Goal: Task Accomplishment & Management: Manage account settings

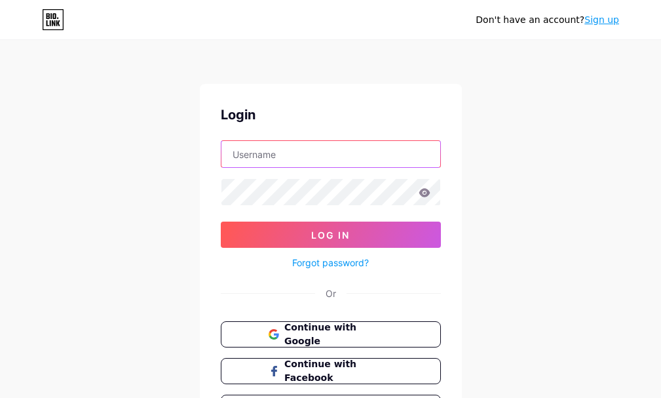
click at [269, 155] on input "text" at bounding box center [330, 154] width 219 height 26
paste input "[EMAIL_ADDRESS][DOMAIN_NAME]"
type input "[EMAIL_ADDRESS][DOMAIN_NAME]"
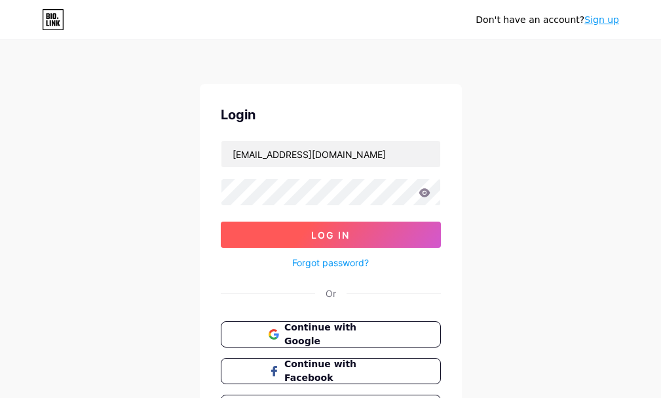
click at [327, 240] on span "Log In" at bounding box center [330, 234] width 39 height 11
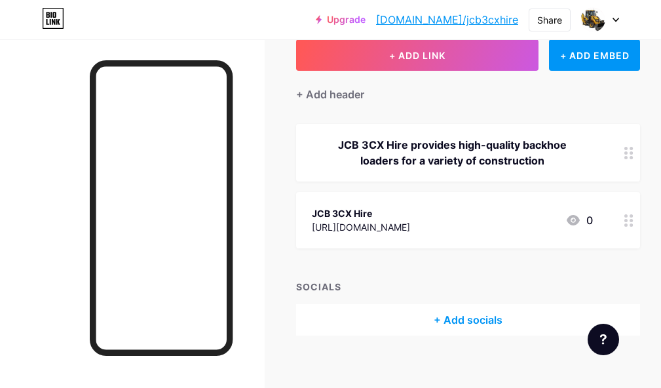
scroll to position [95, 0]
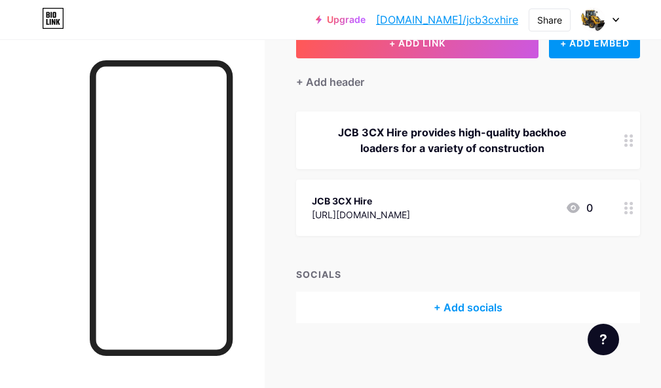
click at [343, 197] on div "JCB 3CX Hire" at bounding box center [361, 201] width 98 height 14
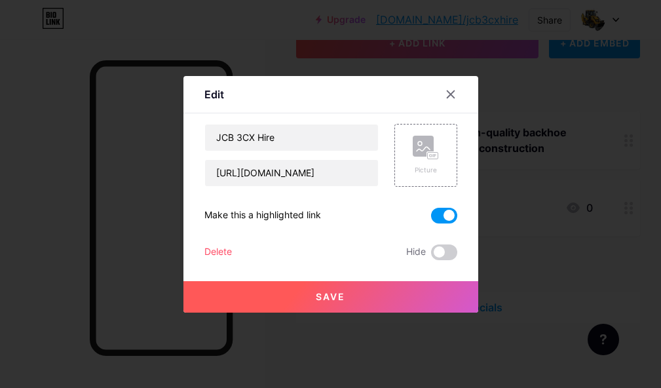
scroll to position [85, 0]
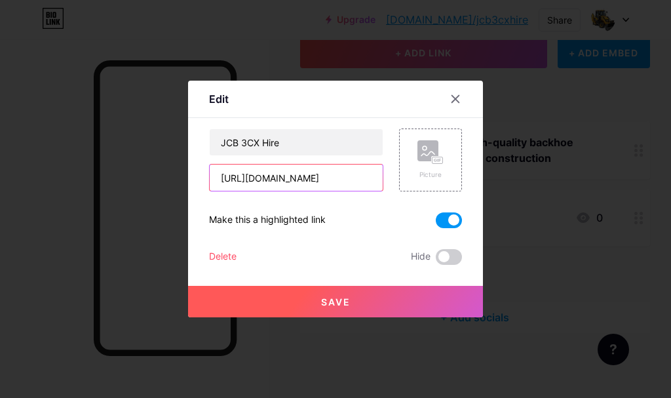
click at [343, 176] on input "[URL][DOMAIN_NAME]" at bounding box center [296, 177] width 173 height 26
drag, startPoint x: 334, startPoint y: 182, endPoint x: 207, endPoint y: 174, distance: 127.3
click at [207, 174] on div "Edit Content YouTube Play YouTube video without leaving your page. ADD Vimeo Pl…" at bounding box center [335, 199] width 295 height 237
paste input "[DOMAIN_NAME][URL]"
type input "[URL][DOMAIN_NAME]"
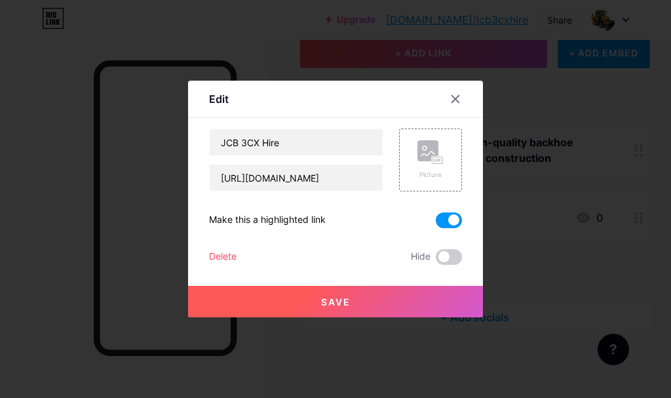
click at [339, 299] on span "Save" at bounding box center [335, 301] width 29 height 11
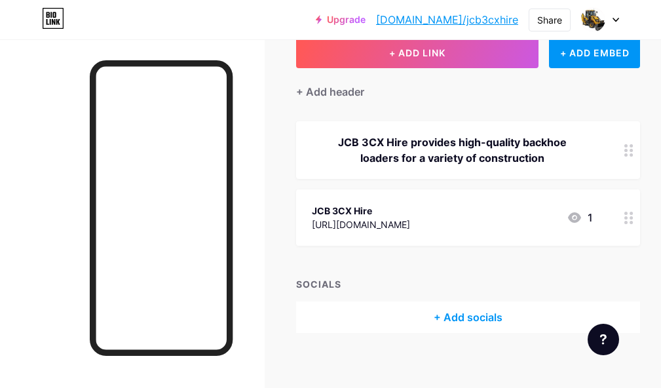
click at [615, 19] on icon at bounding box center [615, 19] width 5 height 3
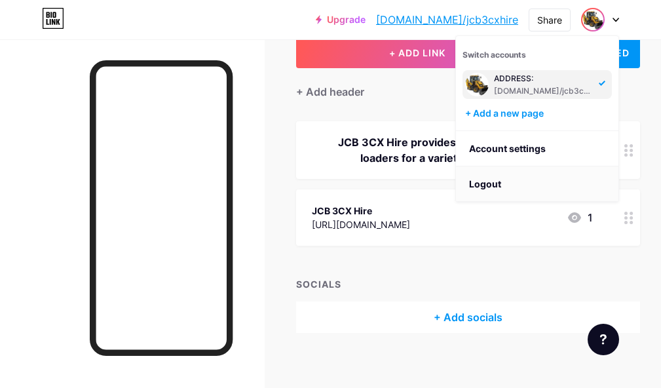
click at [484, 187] on li "Logout" at bounding box center [537, 183] width 163 height 35
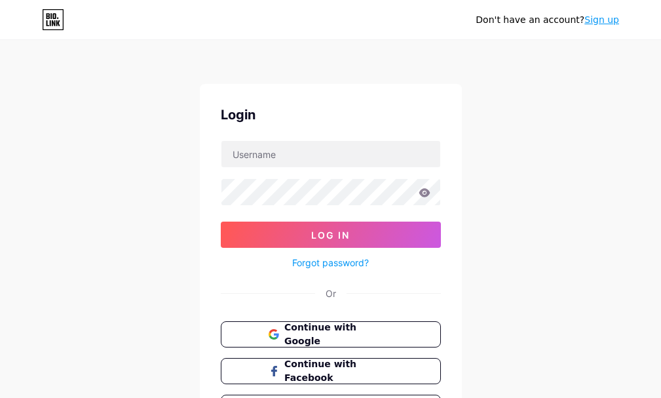
click at [0, 135] on div "Don't have an account? Sign up Login Log In Forgot password? Or Continue with G…" at bounding box center [330, 242] width 661 height 484
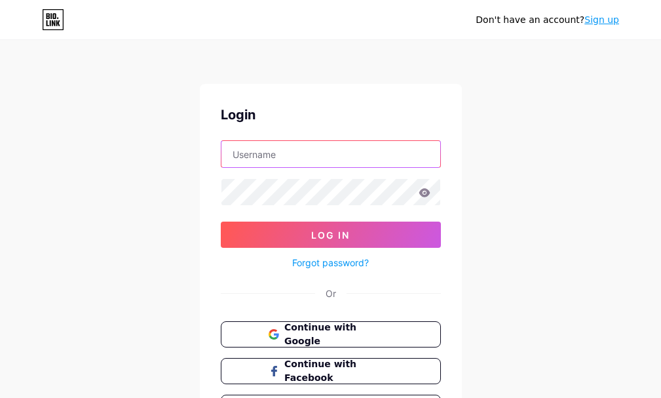
click at [341, 152] on input "text" at bounding box center [330, 154] width 219 height 26
paste input "[EMAIL_ADDRESS][DOMAIN_NAME]"
type input "[EMAIL_ADDRESS][DOMAIN_NAME]"
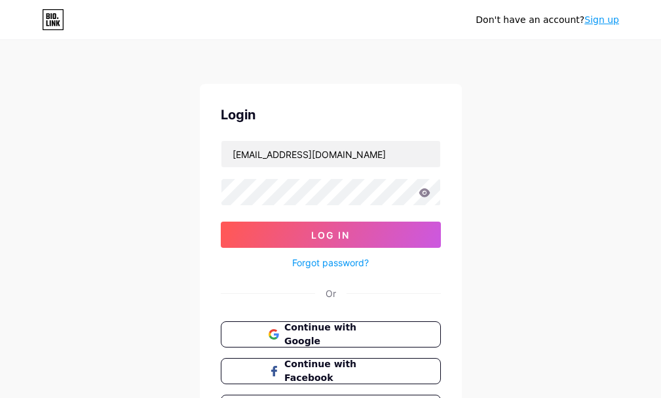
click at [50, 226] on div "Don't have an account? Sign up Login [EMAIL_ADDRESS][DOMAIN_NAME] Log In Forgot…" at bounding box center [330, 242] width 661 height 484
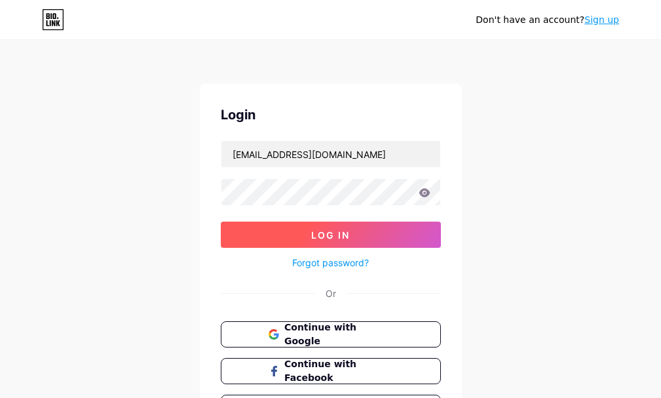
click at [307, 235] on button "Log In" at bounding box center [331, 234] width 220 height 26
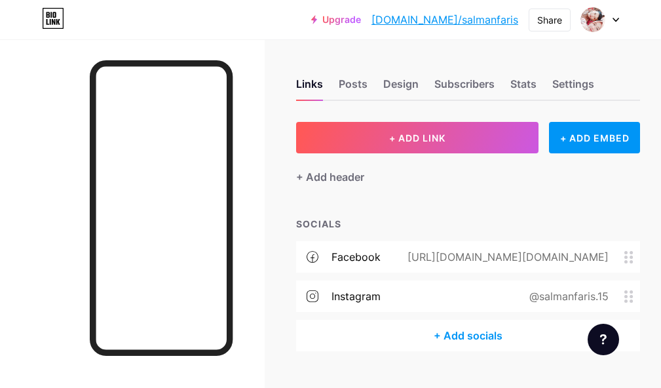
click at [604, 257] on div "[URL][DOMAIN_NAME][DOMAIN_NAME]" at bounding box center [506, 257] width 238 height 16
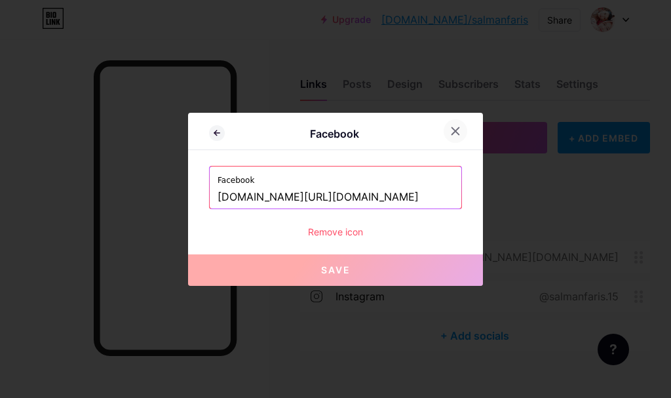
click at [455, 130] on icon at bounding box center [455, 131] width 10 height 10
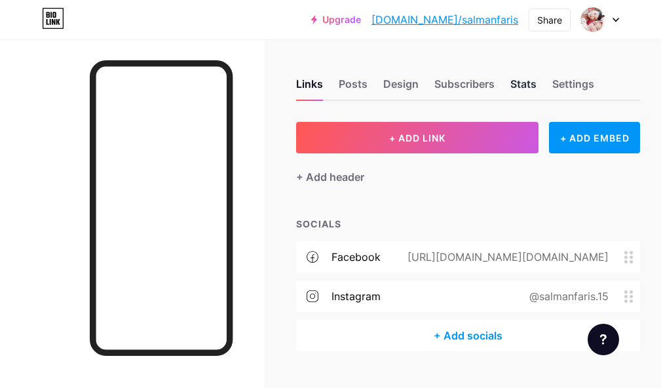
click at [524, 87] on div "Stats" at bounding box center [523, 88] width 26 height 24
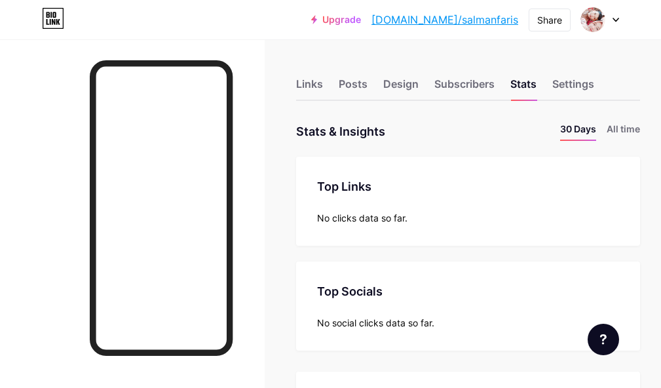
click at [616, 18] on icon at bounding box center [616, 20] width 7 height 5
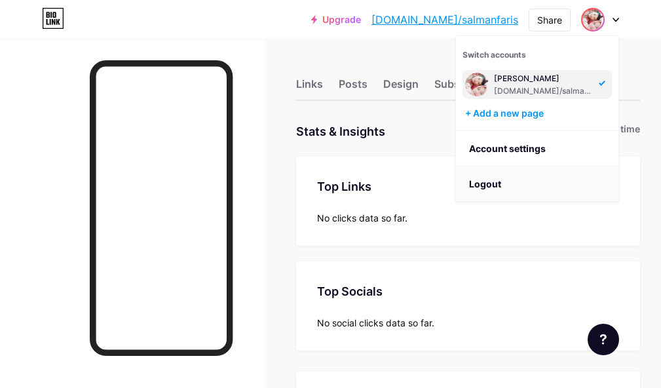
click at [489, 179] on li "Logout" at bounding box center [537, 183] width 163 height 35
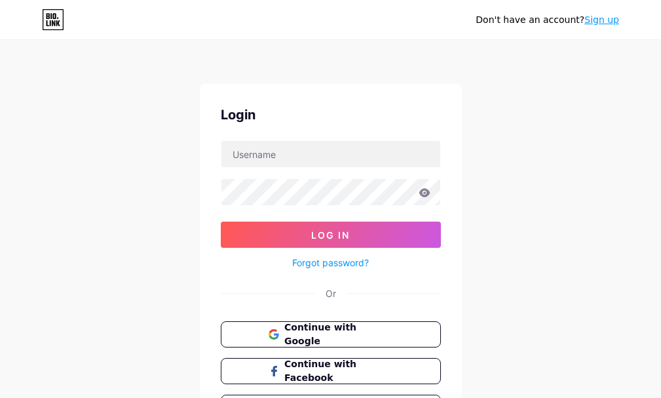
click at [0, 181] on div "Don't have an account? Sign up Login Log In Forgot password? Or Continue with G…" at bounding box center [330, 242] width 661 height 484
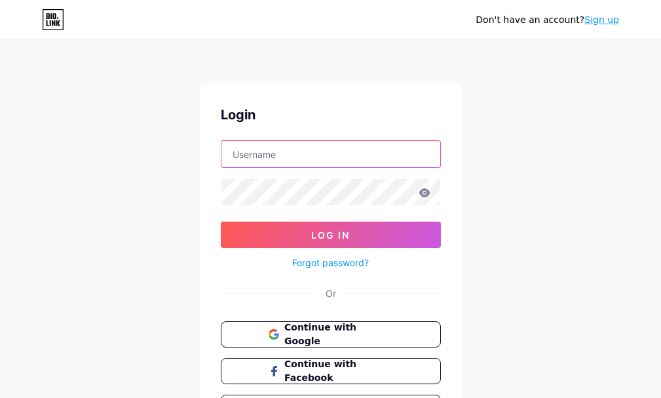
click at [259, 157] on input "text" at bounding box center [330, 154] width 219 height 26
paste input "[EMAIL_ADDRESS][DOMAIN_NAME]"
type input "[EMAIL_ADDRESS][DOMAIN_NAME]"
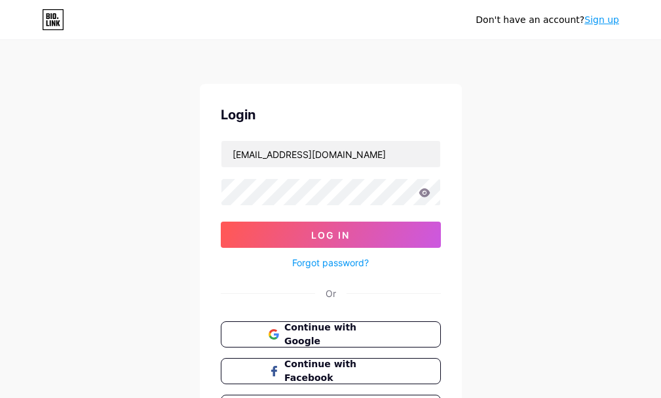
click at [43, 185] on div "Don't have an account? Sign up Login [EMAIL_ADDRESS][DOMAIN_NAME] Log In Forgot…" at bounding box center [330, 242] width 661 height 484
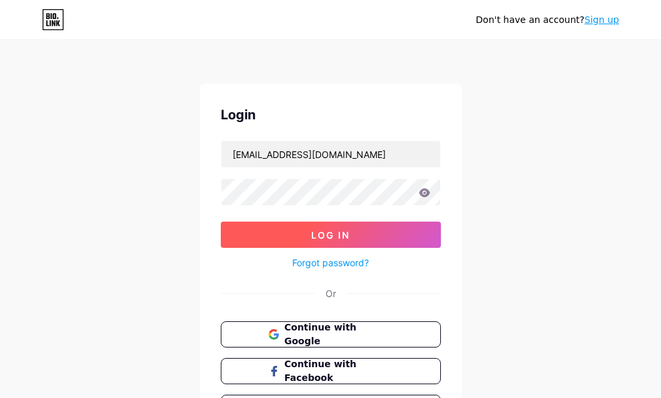
click at [333, 239] on span "Log In" at bounding box center [330, 234] width 39 height 11
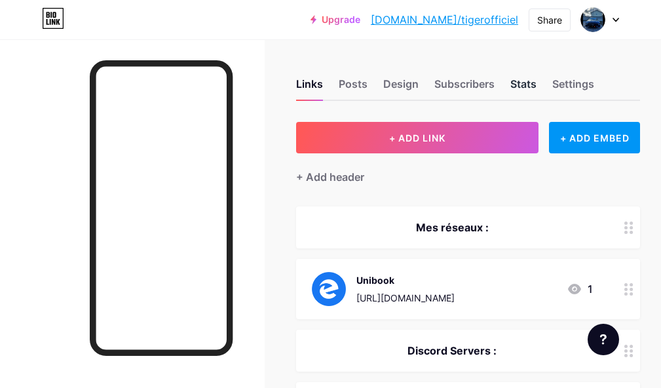
click at [526, 84] on div "Stats" at bounding box center [523, 88] width 26 height 24
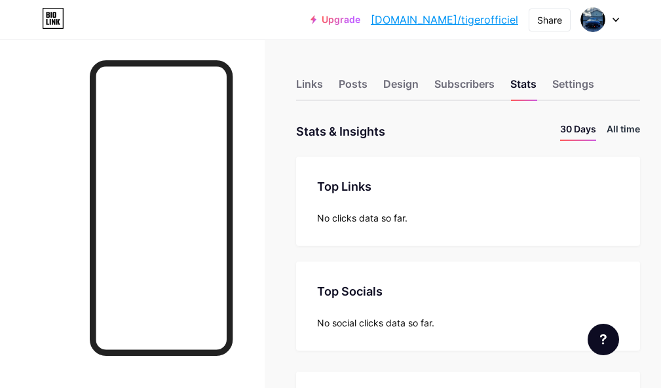
click at [640, 130] on li "All time" at bounding box center [623, 131] width 33 height 19
click at [614, 20] on icon at bounding box center [616, 20] width 7 height 5
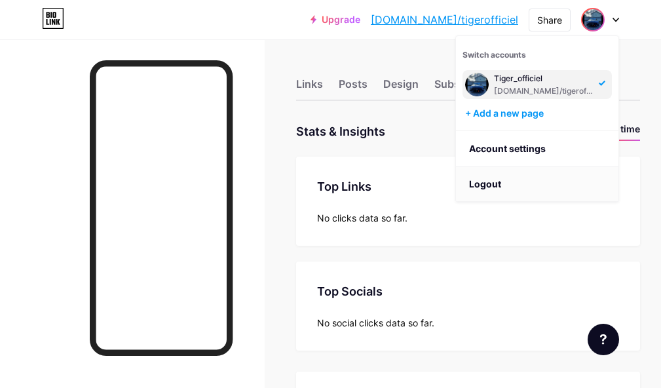
click at [493, 183] on li "Logout" at bounding box center [537, 183] width 163 height 35
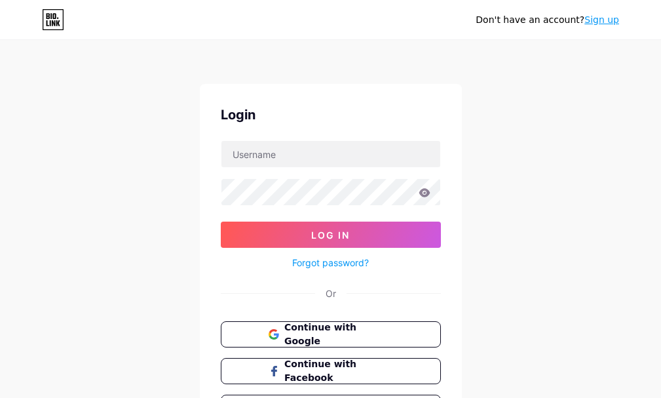
click at [0, 174] on div "Don't have an account? Sign up Login Log In Forgot password? Or Continue with G…" at bounding box center [330, 242] width 661 height 484
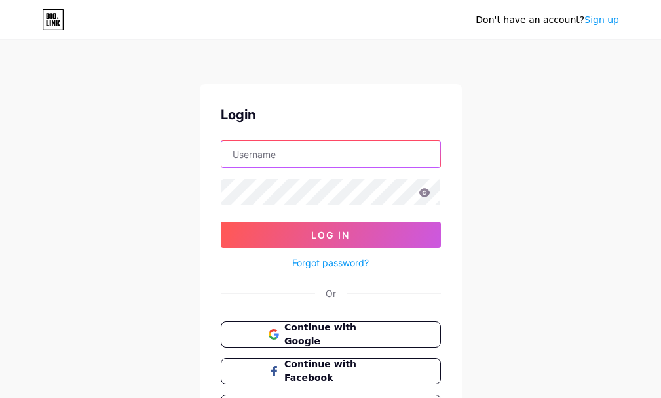
click at [288, 151] on input "text" at bounding box center [330, 154] width 219 height 26
paste input "[EMAIL_ADDRESS][DOMAIN_NAME]"
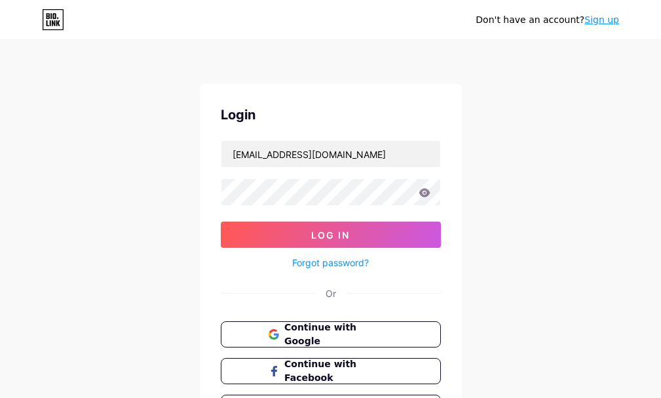
click at [0, 178] on div "Don't have an account? Sign up Login [EMAIL_ADDRESS][DOMAIN_NAME] Log In Forgot…" at bounding box center [330, 242] width 661 height 484
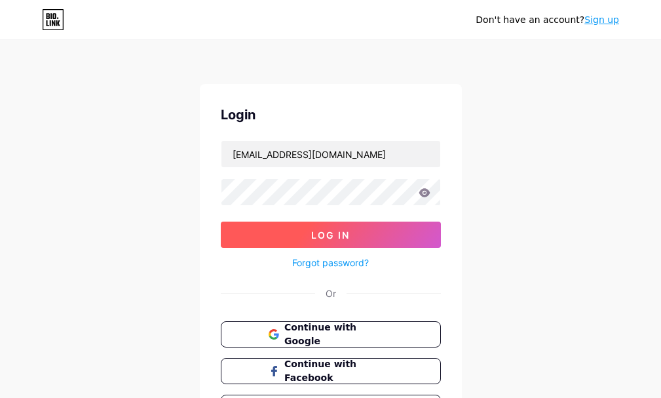
click at [303, 234] on button "Log In" at bounding box center [331, 234] width 220 height 26
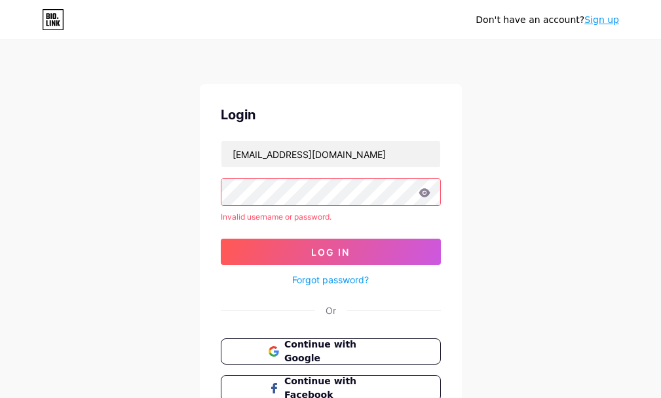
click at [0, 157] on div "Don't have an account? Sign up Login [EMAIL_ADDRESS][DOMAIN_NAME] Invalid usern…" at bounding box center [330, 250] width 661 height 501
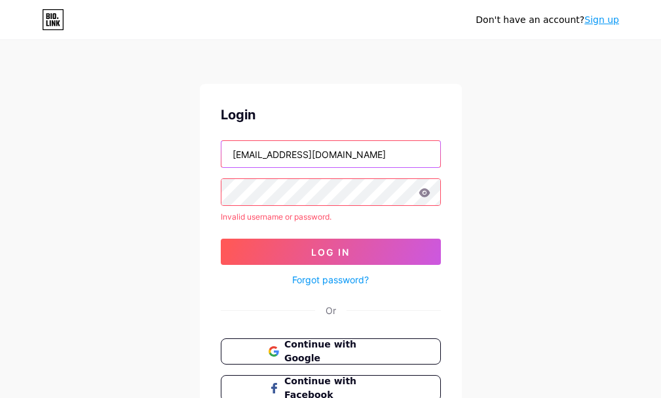
click at [289, 153] on input "[EMAIL_ADDRESS][DOMAIN_NAME]" at bounding box center [330, 154] width 219 height 26
paste input "[EMAIL_ADDRESS]"
type input "[EMAIL_ADDRESS][DOMAIN_NAME]"
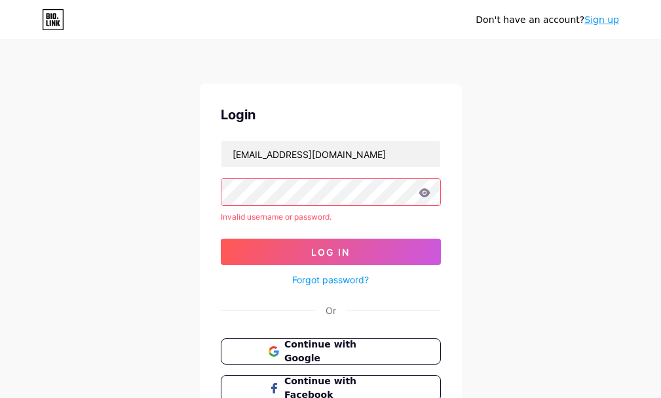
click at [26, 180] on div "Don't have an account? Sign up Login [EMAIL_ADDRESS][DOMAIN_NAME] Invalid usern…" at bounding box center [330, 250] width 661 height 501
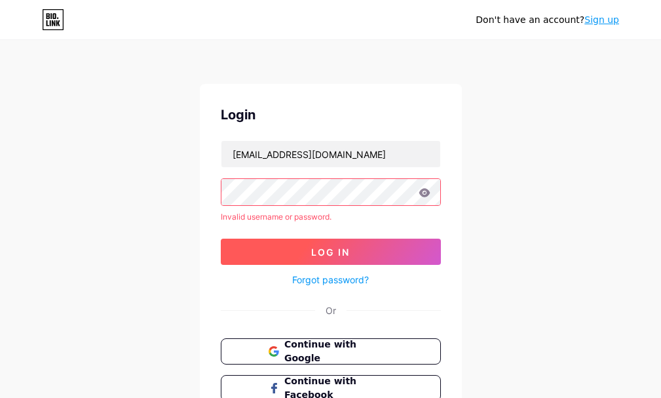
click at [313, 256] on span "Log In" at bounding box center [330, 251] width 39 height 11
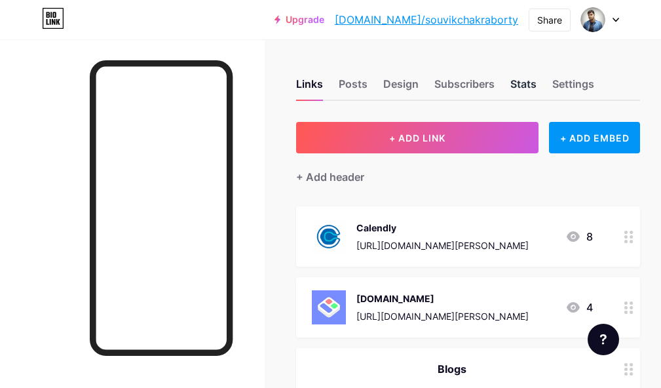
click at [531, 84] on div "Stats" at bounding box center [523, 88] width 26 height 24
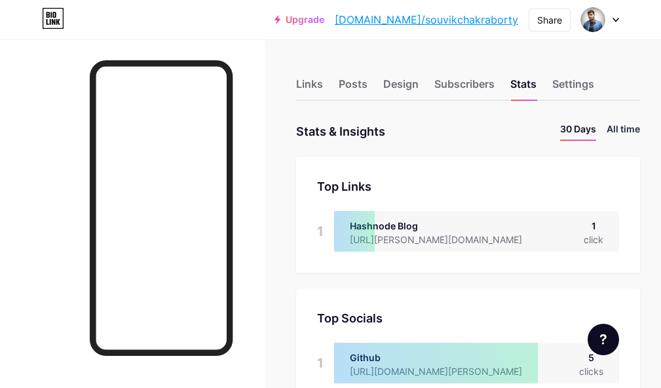
click at [637, 128] on li "All time" at bounding box center [623, 131] width 33 height 19
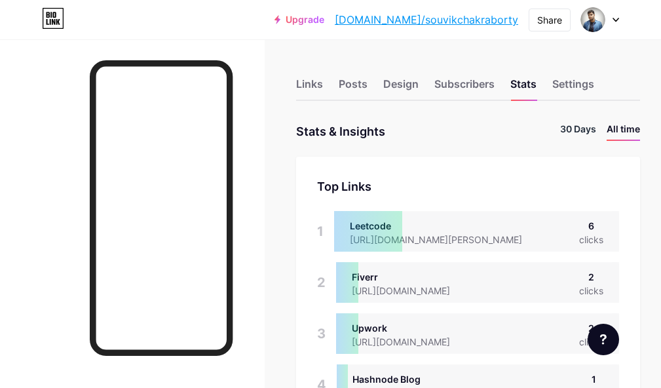
click at [592, 134] on li "30 Days" at bounding box center [578, 131] width 36 height 19
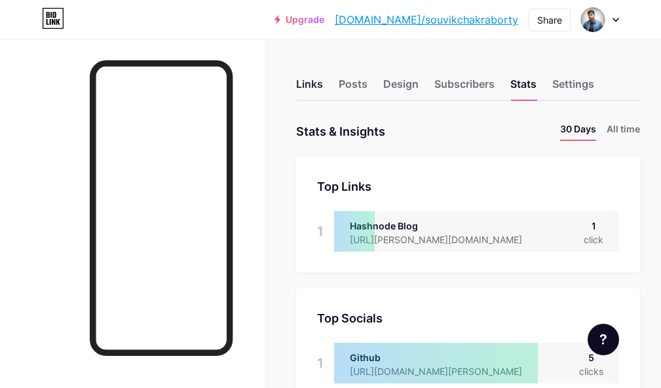
click at [315, 84] on div "Links" at bounding box center [309, 88] width 27 height 24
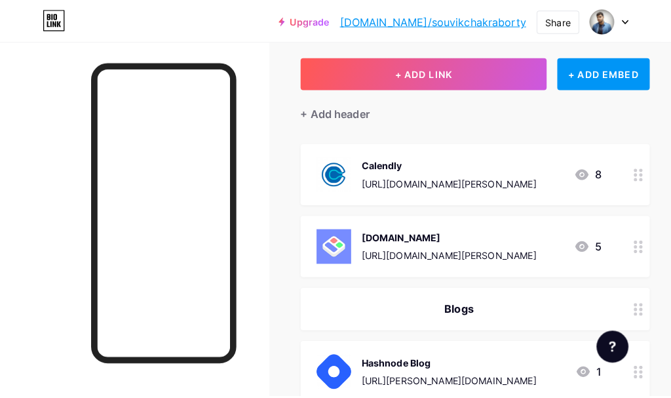
scroll to position [66, 0]
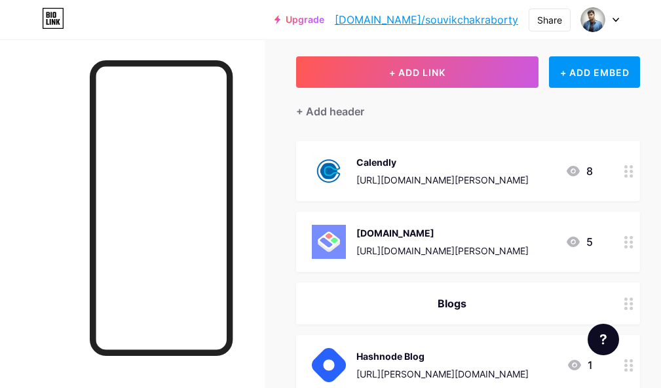
click at [372, 163] on div "Calendly" at bounding box center [442, 162] width 172 height 14
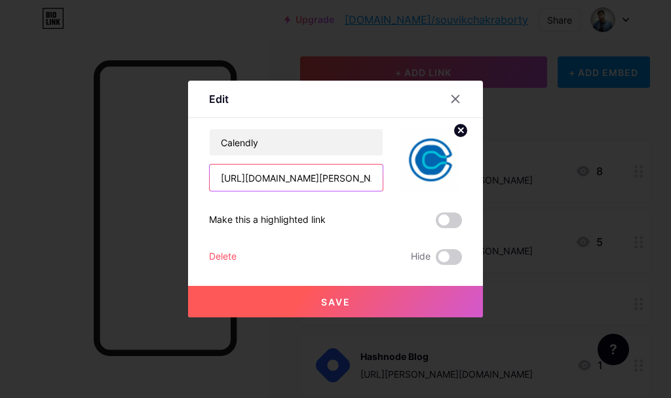
click at [345, 180] on input "[URL][DOMAIN_NAME][PERSON_NAME]" at bounding box center [296, 177] width 173 height 26
paste input "[DOMAIN_NAME][URL][DOMAIN_NAME]"
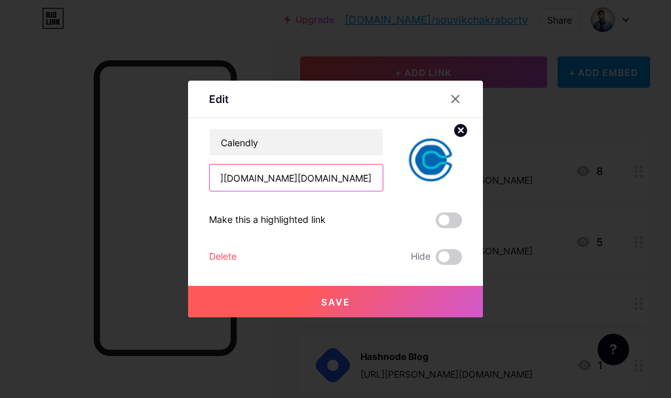
type input "[URL][DOMAIN_NAME][DOMAIN_NAME]"
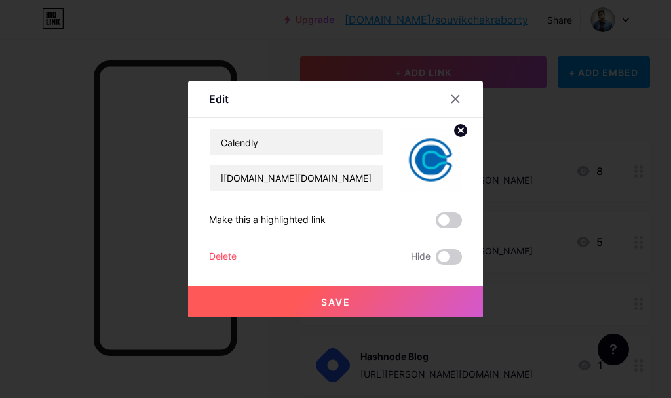
scroll to position [0, 0]
click at [334, 300] on span "Save" at bounding box center [335, 301] width 29 height 11
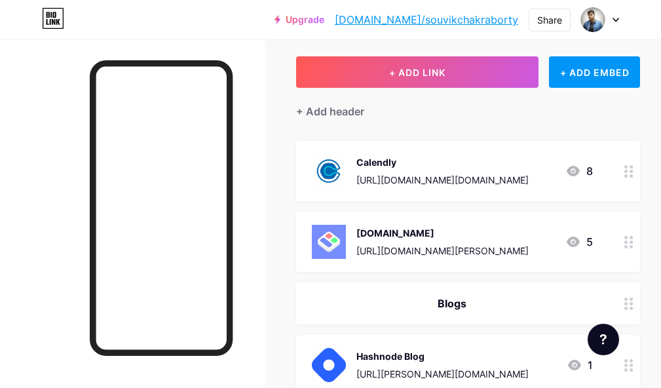
click at [391, 231] on div "[DOMAIN_NAME]" at bounding box center [442, 233] width 172 height 14
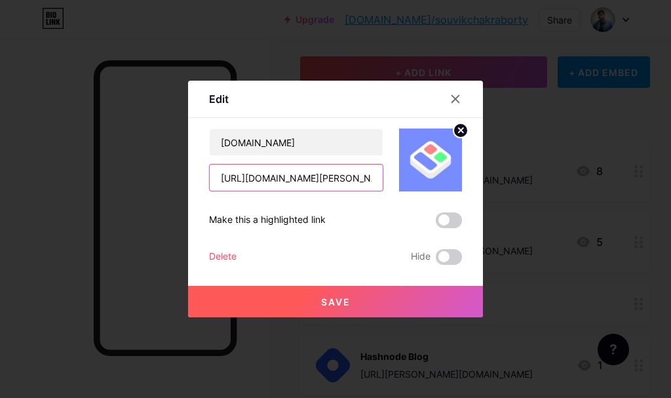
click at [320, 178] on input "[URL][DOMAIN_NAME][PERSON_NAME]" at bounding box center [296, 177] width 173 height 26
paste input "[DOMAIN_NAME][URL][DOMAIN_NAME]"
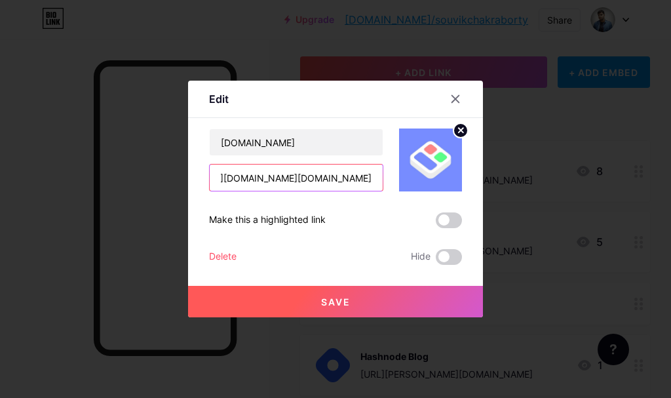
type input "[URL][DOMAIN_NAME][DOMAIN_NAME]"
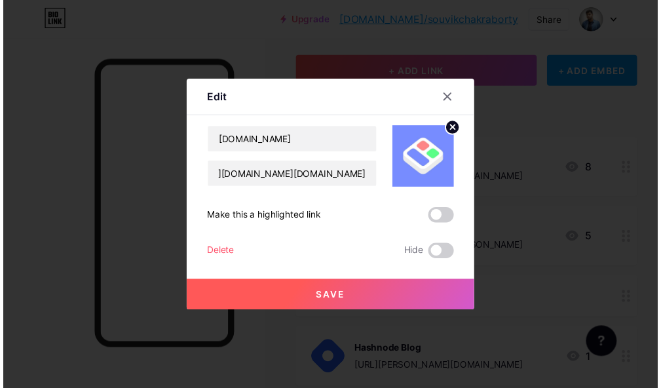
scroll to position [0, 0]
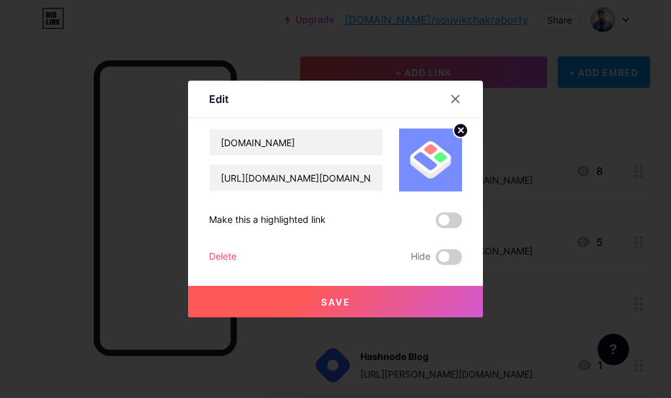
click at [338, 298] on span "Save" at bounding box center [335, 301] width 29 height 11
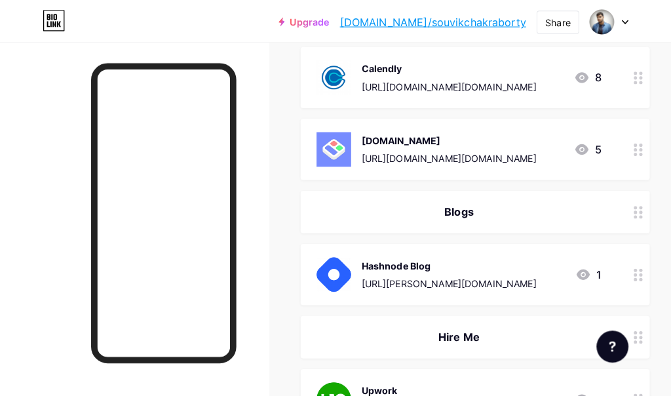
scroll to position [262, 0]
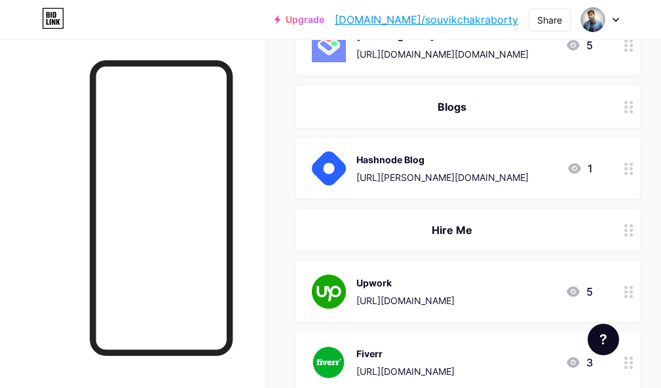
click at [375, 158] on div "Hashnode Blog" at bounding box center [442, 160] width 172 height 14
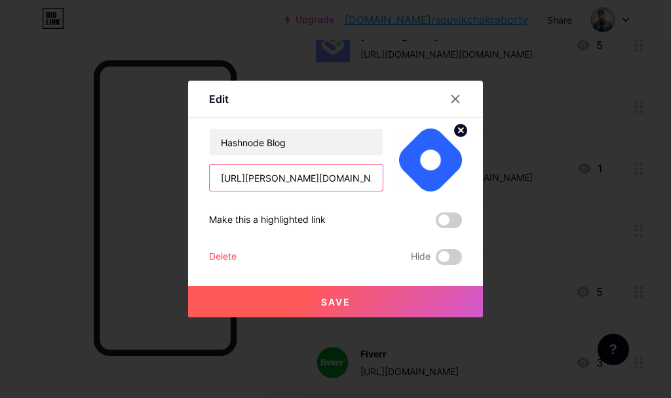
click at [299, 176] on input "[URL][PERSON_NAME][DOMAIN_NAME]" at bounding box center [296, 177] width 173 height 26
paste input "[DOMAIN_NAME][URL][DOMAIN_NAME]"
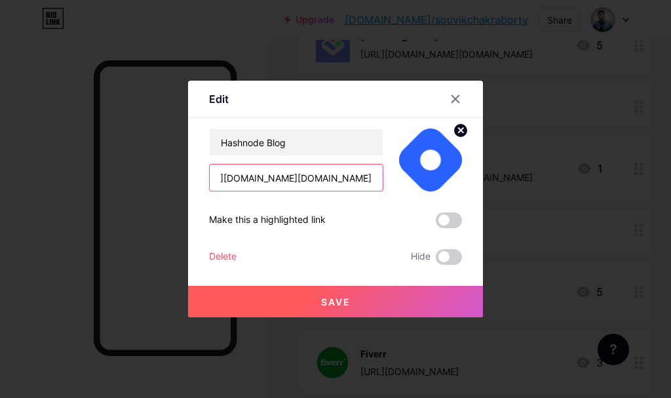
type input "[URL][DOMAIN_NAME][DOMAIN_NAME]"
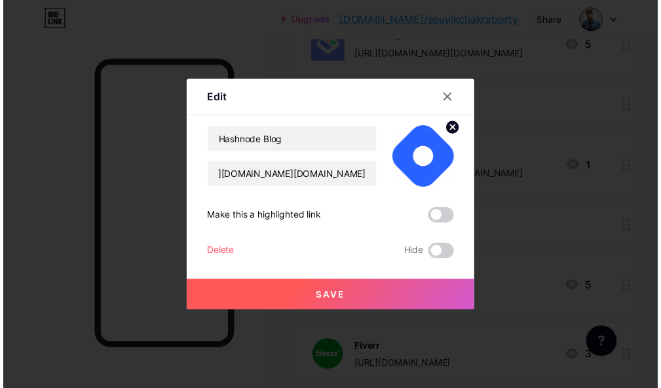
scroll to position [0, 0]
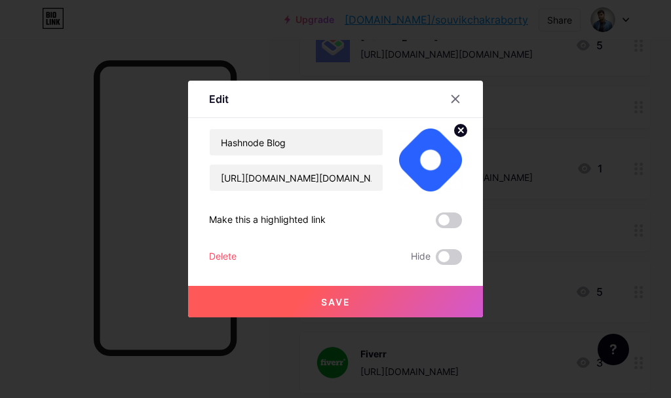
click at [328, 298] on span "Save" at bounding box center [335, 301] width 29 height 11
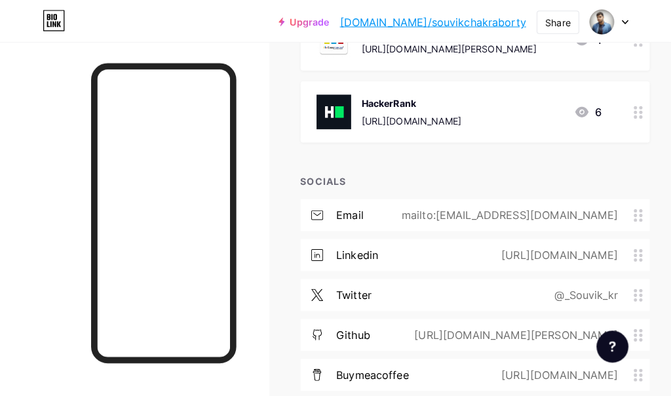
scroll to position [786, 0]
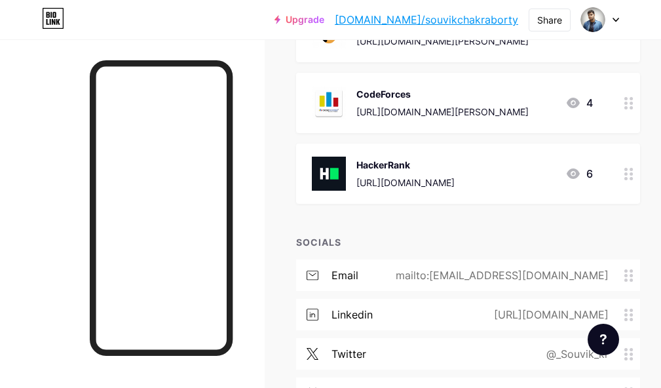
click at [376, 163] on div "HackerRank" at bounding box center [405, 165] width 98 height 14
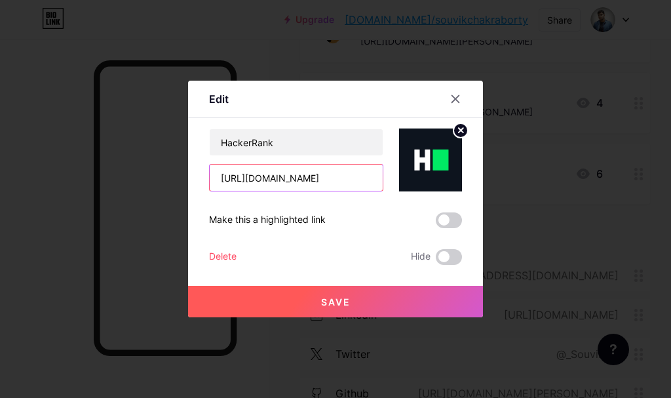
click at [303, 177] on input "[URL][DOMAIN_NAME]" at bounding box center [296, 177] width 173 height 26
paste input "[DOMAIN_NAME][URL][DOMAIN_NAME]"
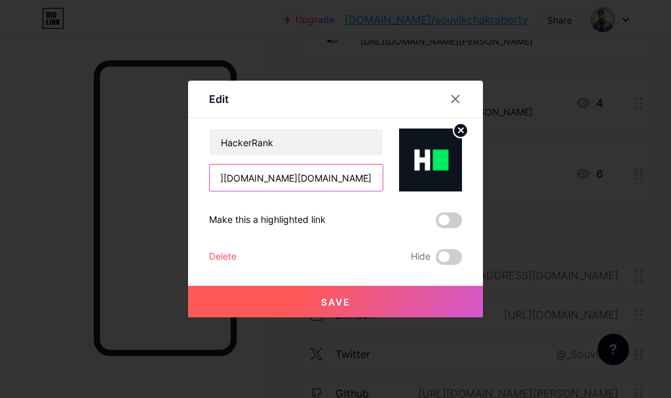
type input "[URL][DOMAIN_NAME][DOMAIN_NAME]"
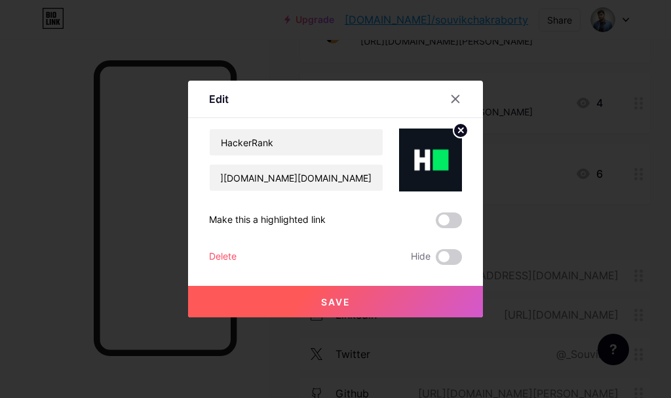
scroll to position [0, 0]
click at [319, 304] on button "Save" at bounding box center [335, 301] width 295 height 31
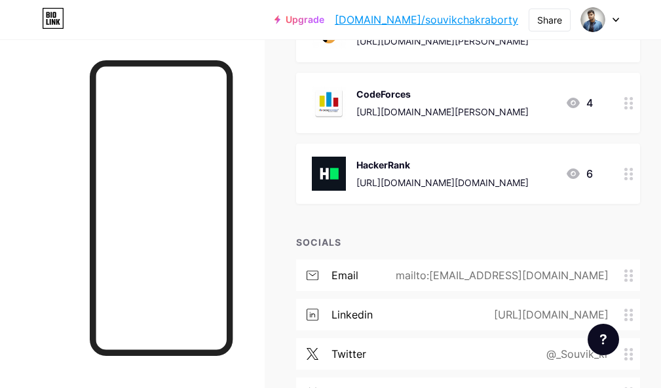
click at [392, 94] on div "CodeForces" at bounding box center [442, 94] width 172 height 14
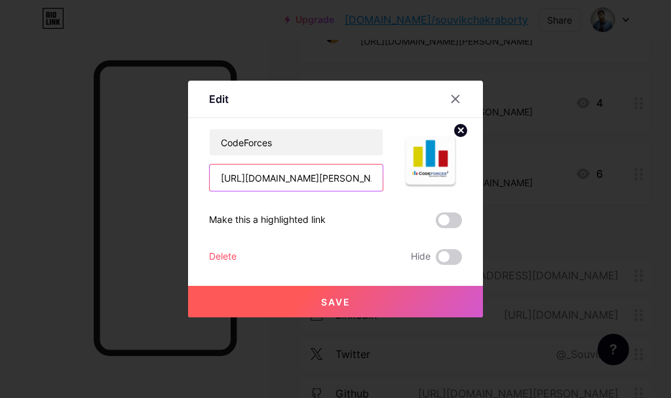
click at [329, 176] on input "[URL][DOMAIN_NAME][PERSON_NAME]" at bounding box center [296, 177] width 173 height 26
paste input "[DOMAIN_NAME][URL][DOMAIN_NAME]"
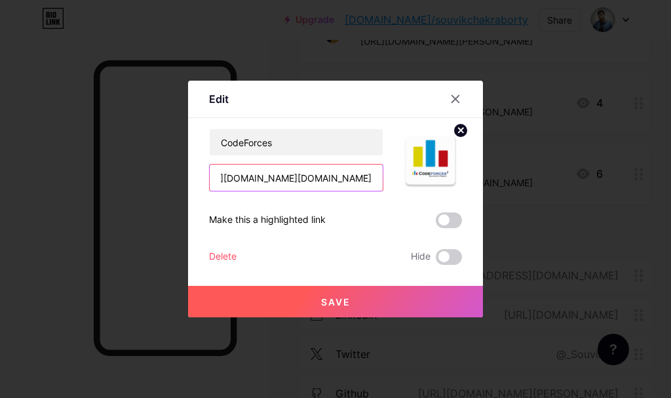
type input "[URL][DOMAIN_NAME][DOMAIN_NAME]"
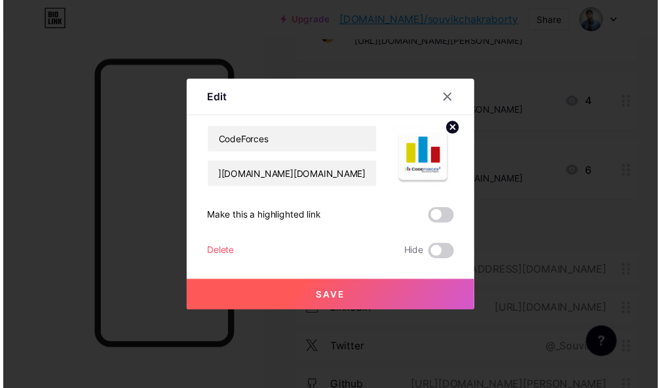
scroll to position [0, 0]
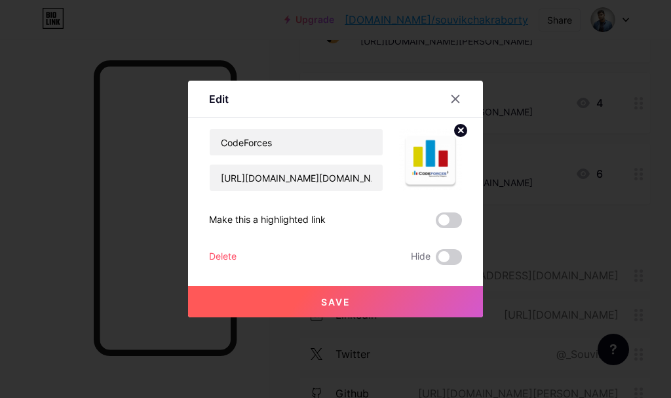
click at [335, 301] on span "Save" at bounding box center [335, 301] width 29 height 11
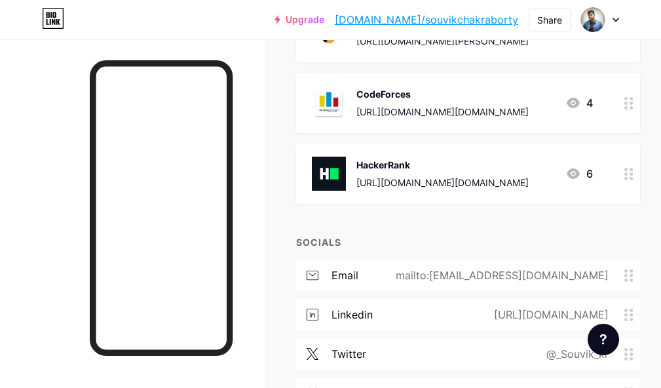
click at [615, 22] on div at bounding box center [600, 20] width 38 height 24
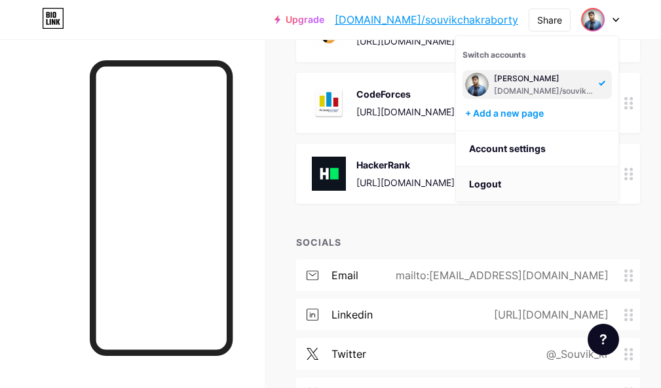
click at [488, 182] on li "Logout" at bounding box center [537, 183] width 163 height 35
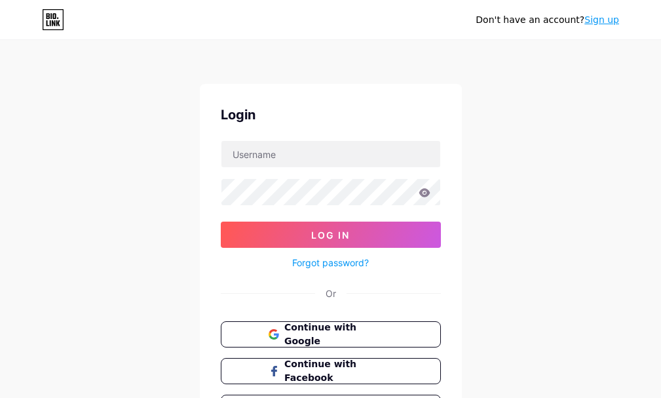
click at [0, 170] on div "Don't have an account? Sign up Login Log In Forgot password? Or Continue with G…" at bounding box center [330, 242] width 661 height 484
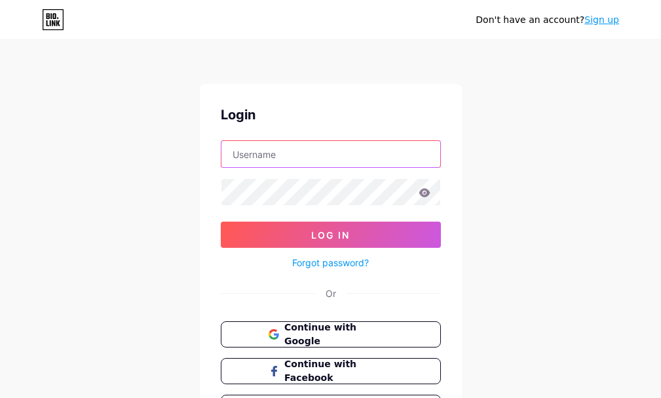
click at [265, 160] on input "text" at bounding box center [330, 154] width 219 height 26
paste input "[EMAIL_ADDRESS][DOMAIN_NAME]"
type input "[EMAIL_ADDRESS][DOMAIN_NAME]"
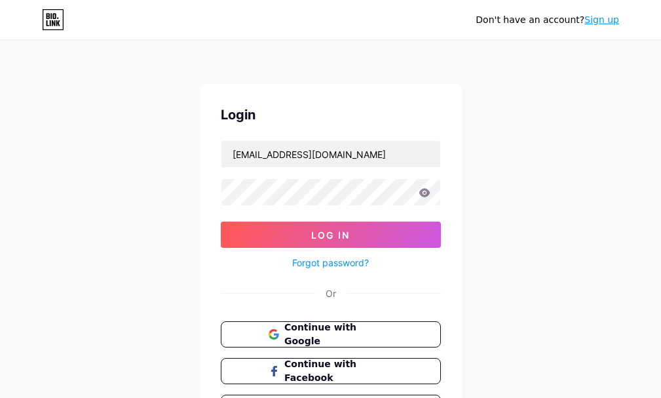
click at [0, 174] on div "Don't have an account? Sign up Login [EMAIL_ADDRESS][DOMAIN_NAME] Log In Forgot…" at bounding box center [330, 242] width 661 height 484
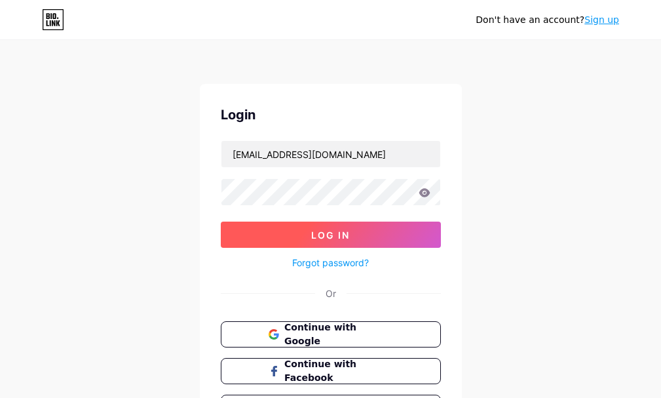
click at [311, 241] on button "Log In" at bounding box center [331, 234] width 220 height 26
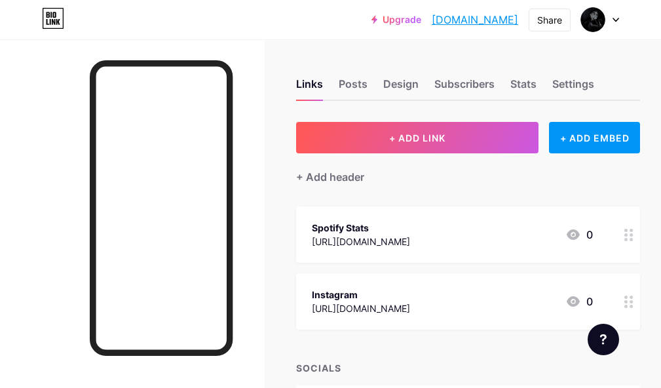
click at [617, 16] on div at bounding box center [600, 20] width 38 height 24
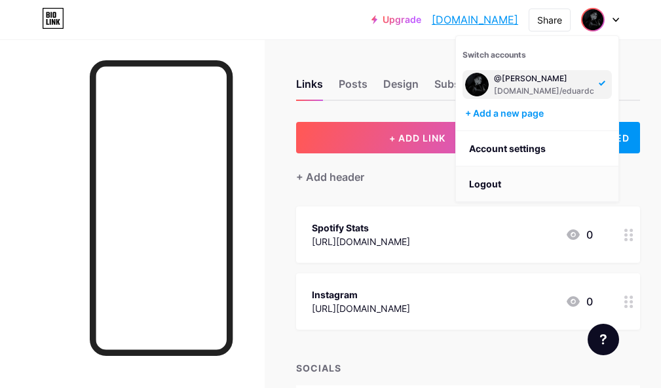
click at [489, 186] on li "Logout" at bounding box center [537, 183] width 163 height 35
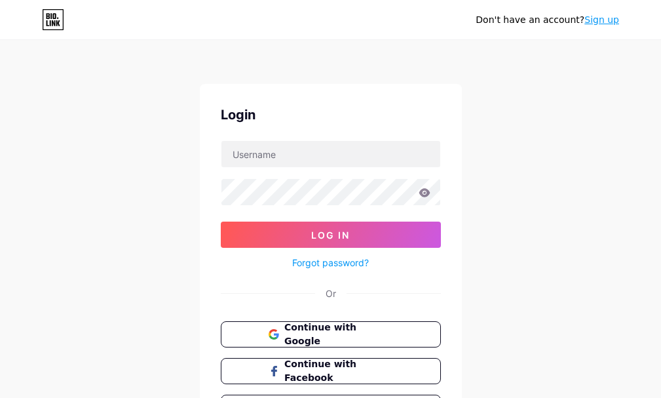
click at [0, 102] on div "Don't have an account? Sign up Login Log In Forgot password? Or Continue with G…" at bounding box center [330, 242] width 661 height 484
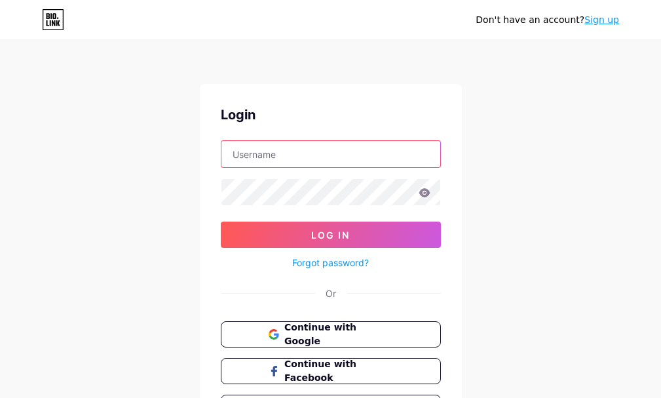
click at [290, 153] on input "text" at bounding box center [330, 154] width 219 height 26
paste input "[EMAIL_ADDRESS][DOMAIN_NAME]"
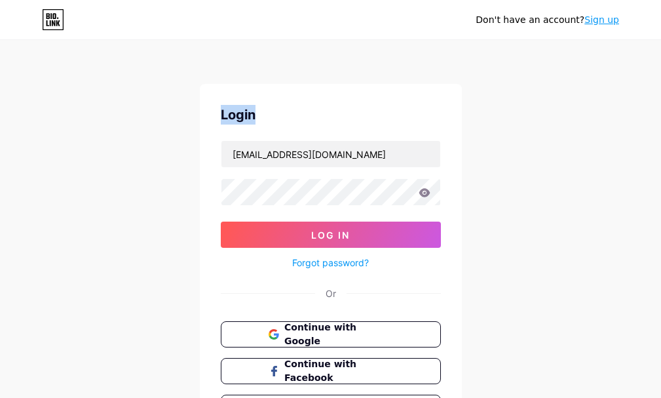
drag, startPoint x: 0, startPoint y: 125, endPoint x: 199, endPoint y: 159, distance: 201.5
click at [0, 125] on div "Don't have an account? Sign up Login [EMAIL_ADDRESS][DOMAIN_NAME] Log In Forgot…" at bounding box center [330, 242] width 661 height 484
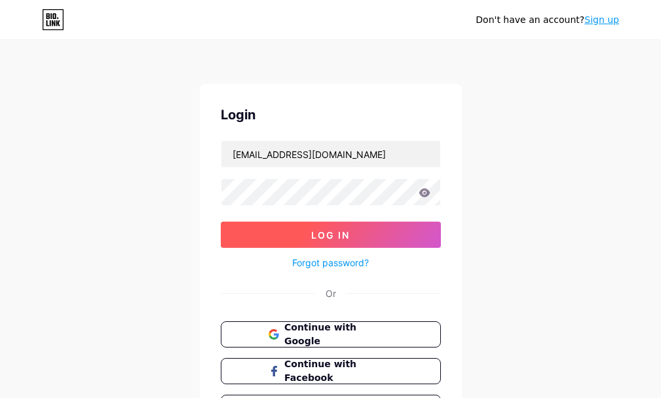
click at [303, 241] on button "Log In" at bounding box center [331, 234] width 220 height 26
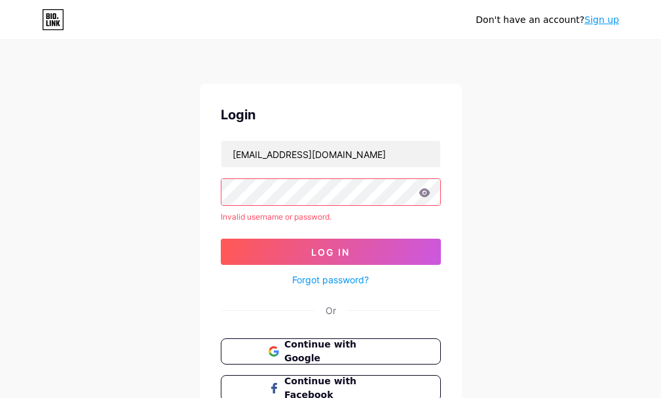
drag, startPoint x: 0, startPoint y: 187, endPoint x: 70, endPoint y: 185, distance: 70.1
click at [1, 187] on div "Don't have an account? Sign up Login [EMAIL_ADDRESS][DOMAIN_NAME] Invalid usern…" at bounding box center [330, 250] width 661 height 501
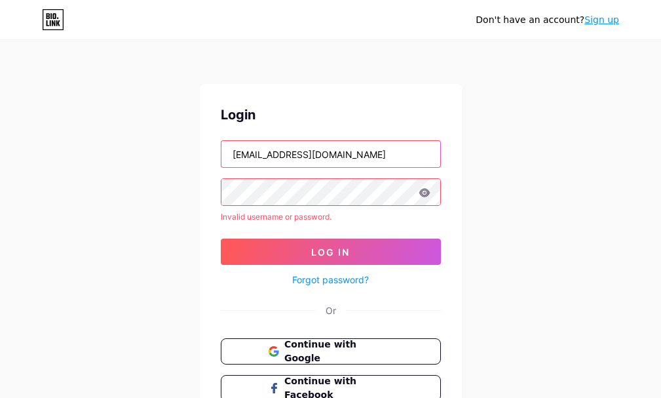
click at [309, 156] on input "[EMAIL_ADDRESS][DOMAIN_NAME]" at bounding box center [330, 154] width 219 height 26
paste input "mrleo571"
type input "[EMAIL_ADDRESS][DOMAIN_NAME]"
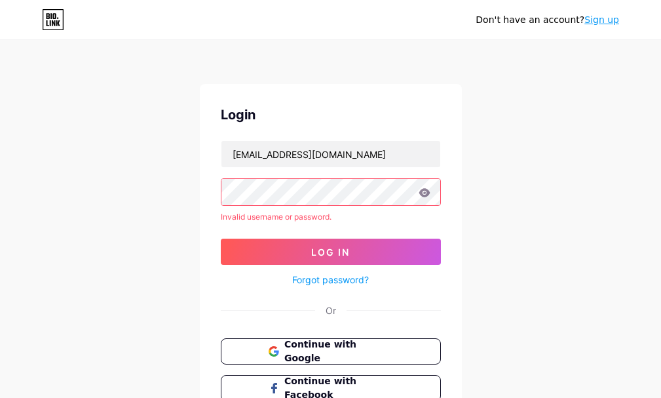
drag, startPoint x: 0, startPoint y: 204, endPoint x: 94, endPoint y: 216, distance: 94.4
click at [0, 204] on div "Don't have an account? Sign up Login [EMAIL_ADDRESS][DOMAIN_NAME] Invalid usern…" at bounding box center [330, 250] width 661 height 501
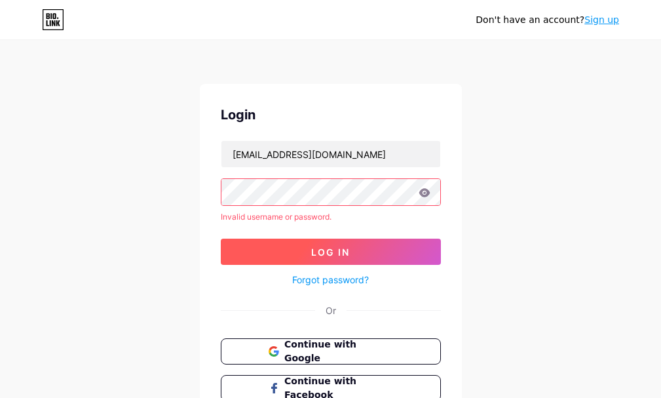
click at [318, 247] on span "Log In" at bounding box center [330, 251] width 39 height 11
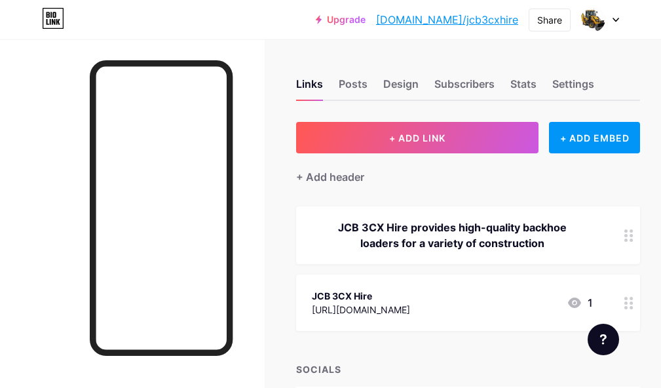
click at [616, 20] on icon at bounding box center [616, 20] width 7 height 5
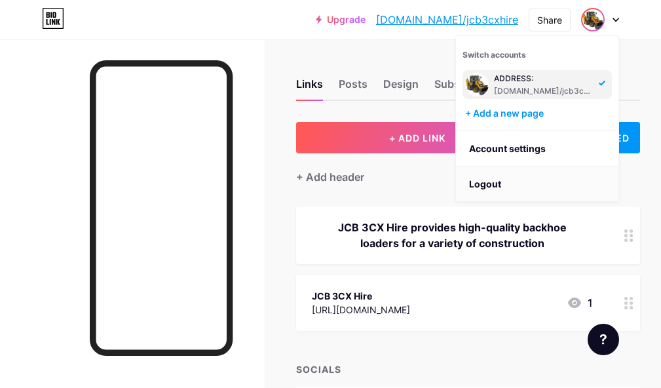
click at [486, 182] on li "Logout" at bounding box center [537, 183] width 163 height 35
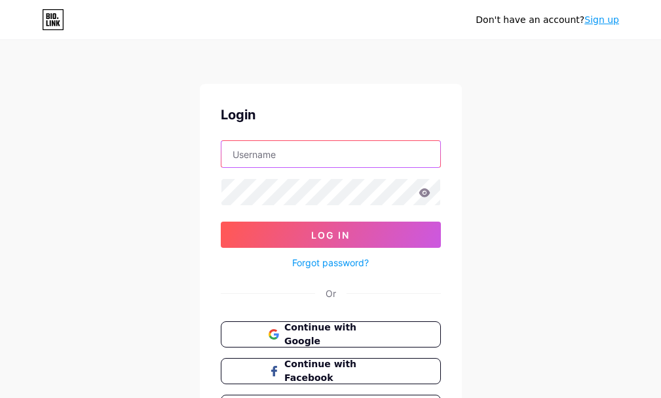
click at [298, 159] on input "text" at bounding box center [330, 154] width 219 height 26
paste input "henriqueribs"
type input "henriqueribs"
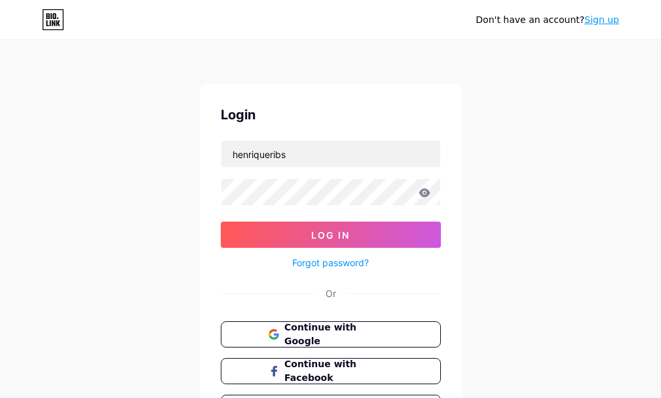
drag, startPoint x: 0, startPoint y: 192, endPoint x: 134, endPoint y: 197, distance: 133.8
click at [0, 193] on div "Don't have an account? Sign up Login henriqueribs Log In Forgot password? Or Co…" at bounding box center [330, 242] width 661 height 484
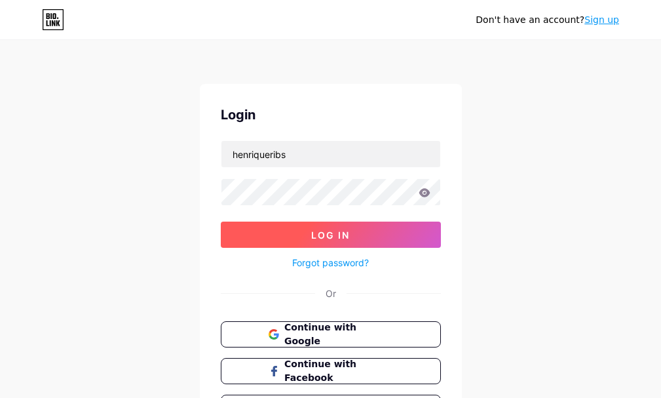
click at [319, 233] on span "Log In" at bounding box center [330, 234] width 39 height 11
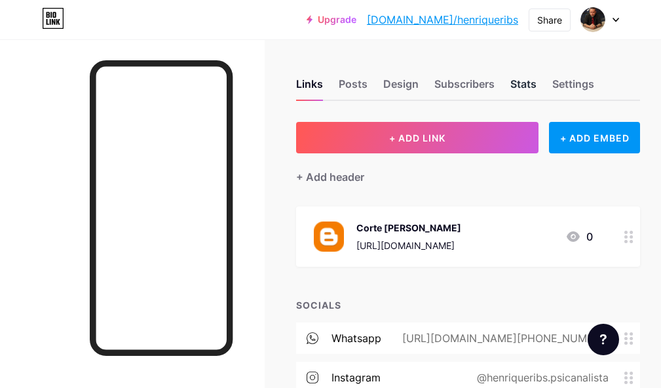
click at [526, 85] on div "Stats" at bounding box center [523, 88] width 26 height 24
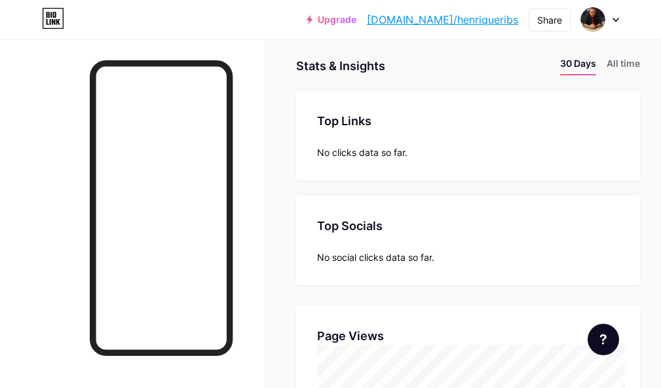
scroll to position [14, 0]
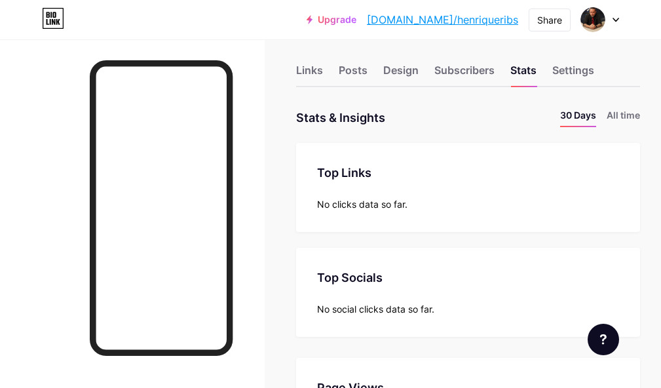
click at [615, 20] on icon at bounding box center [615, 19] width 5 height 3
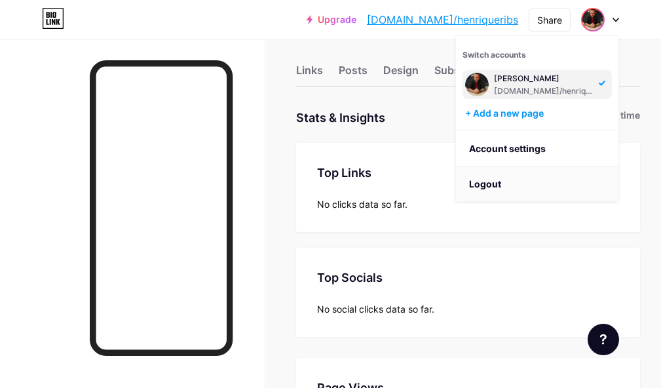
click at [484, 186] on li "Logout" at bounding box center [537, 183] width 163 height 35
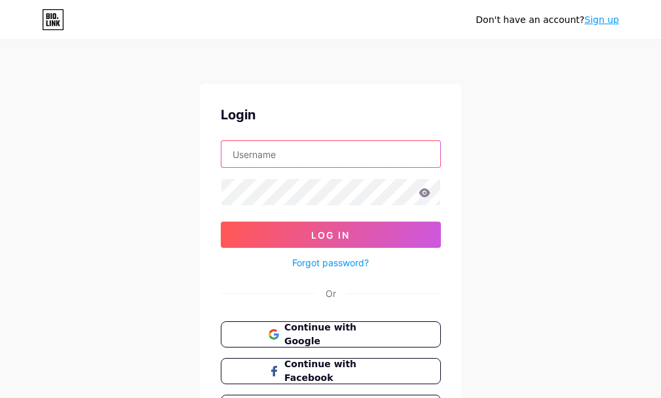
click at [281, 153] on input "text" at bounding box center [330, 154] width 219 height 26
paste input "[EMAIL_ADDRESS][DOMAIN_NAME]"
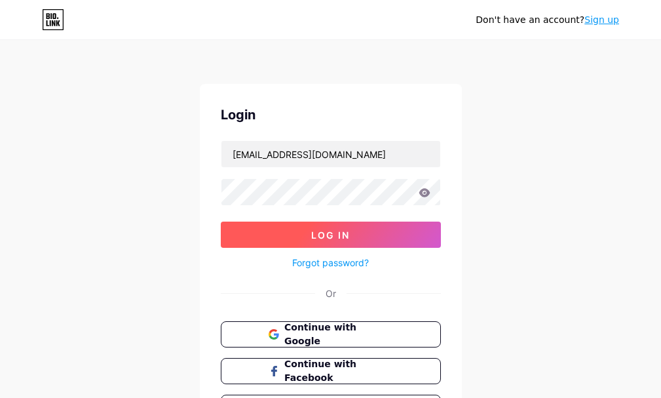
click at [332, 230] on span "Log In" at bounding box center [330, 234] width 39 height 11
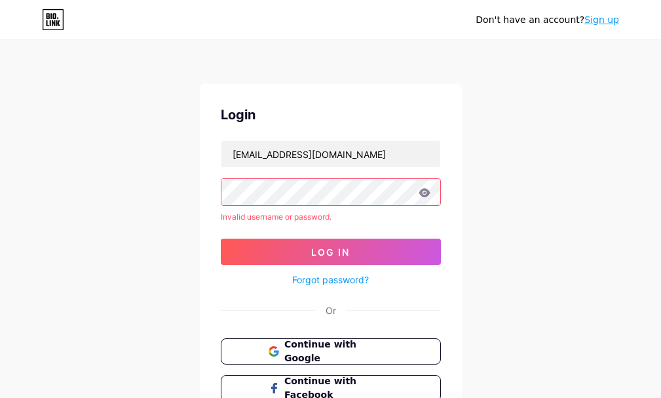
drag, startPoint x: 0, startPoint y: 194, endPoint x: 159, endPoint y: 207, distance: 159.8
click at [2, 195] on div "Don't have an account? Sign up Login [EMAIL_ADDRESS][DOMAIN_NAME] Invalid usern…" at bounding box center [330, 250] width 661 height 501
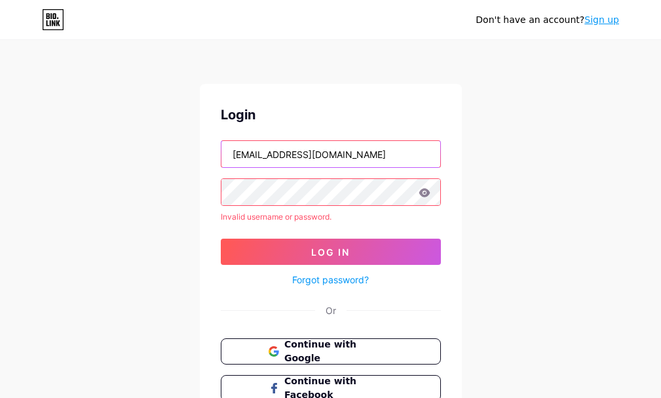
click at [286, 155] on input "[EMAIL_ADDRESS][DOMAIN_NAME]" at bounding box center [330, 154] width 219 height 26
paste input "marteanleon"
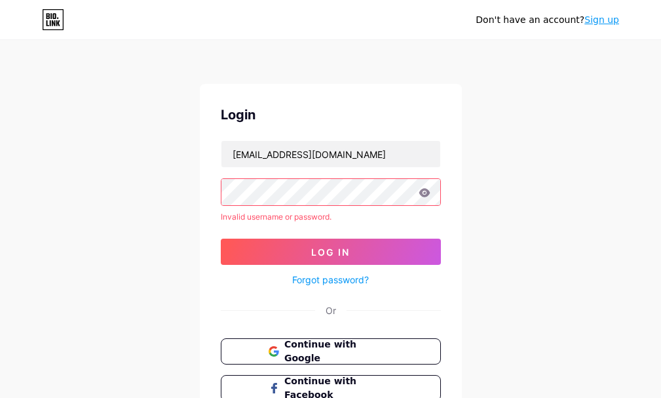
drag, startPoint x: 0, startPoint y: 176, endPoint x: 132, endPoint y: 212, distance: 137.0
click at [0, 176] on div "Don't have an account? Sign up Login [EMAIL_ADDRESS][DOMAIN_NAME] Invalid usern…" at bounding box center [330, 250] width 661 height 501
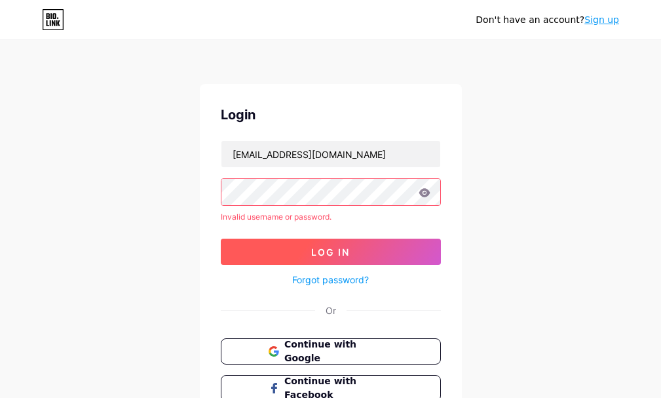
click at [328, 249] on span "Log In" at bounding box center [330, 251] width 39 height 11
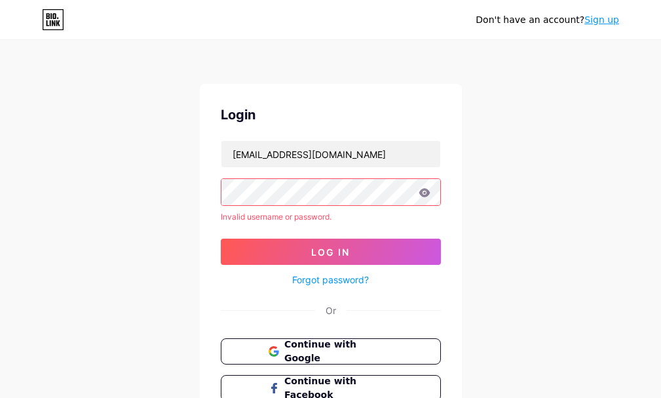
drag, startPoint x: 0, startPoint y: 188, endPoint x: 158, endPoint y: 191, distance: 158.0
click at [0, 189] on div "Don't have an account? Sign up Login [EMAIL_ADDRESS][DOMAIN_NAME] Invalid usern…" at bounding box center [330, 250] width 661 height 501
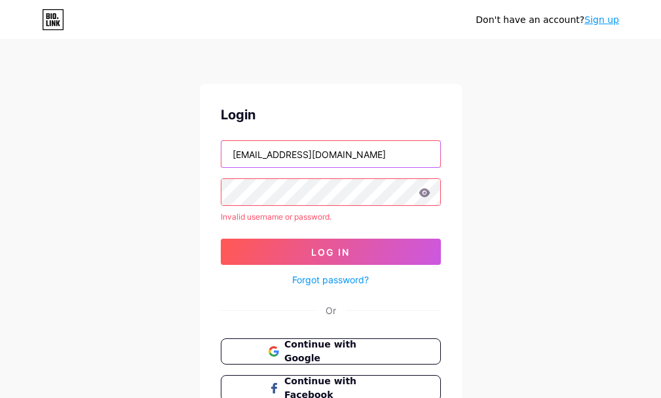
click at [321, 156] on input "[EMAIL_ADDRESS][DOMAIN_NAME]" at bounding box center [330, 154] width 219 height 26
paste input "phommyatsan17"
type input "[EMAIL_ADDRESS][DOMAIN_NAME]"
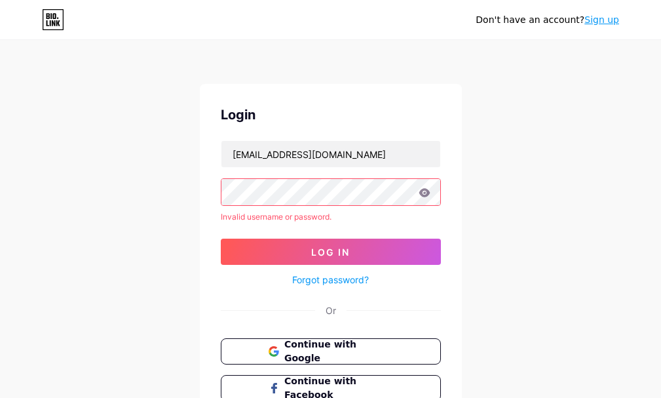
click at [0, 247] on div "Don't have an account? Sign up Login [EMAIL_ADDRESS][DOMAIN_NAME] Invalid usern…" at bounding box center [330, 250] width 661 height 501
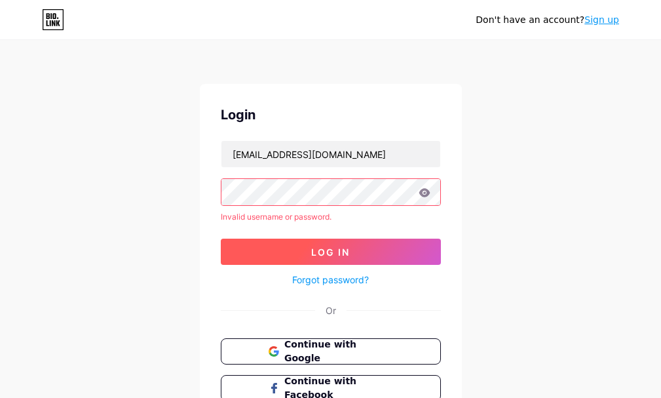
click at [324, 253] on span "Log In" at bounding box center [330, 251] width 39 height 11
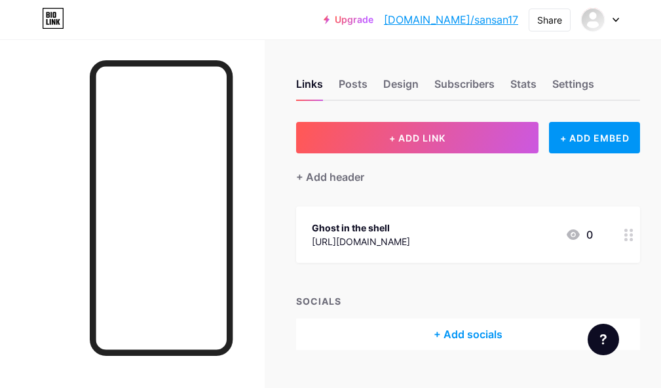
click at [359, 236] on div "[URL][DOMAIN_NAME]" at bounding box center [361, 242] width 98 height 14
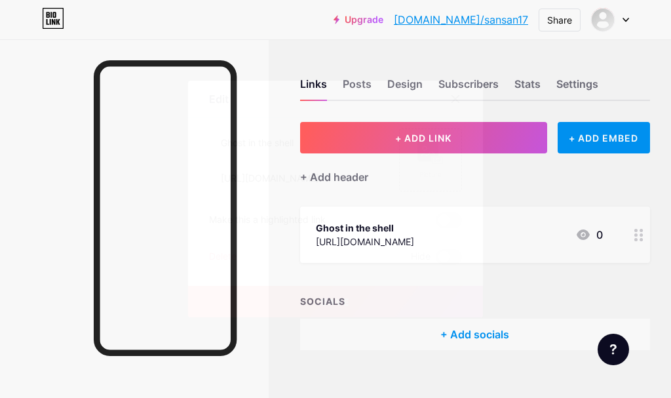
click at [454, 98] on icon at bounding box center [455, 99] width 7 height 7
